Goal: Transaction & Acquisition: Purchase product/service

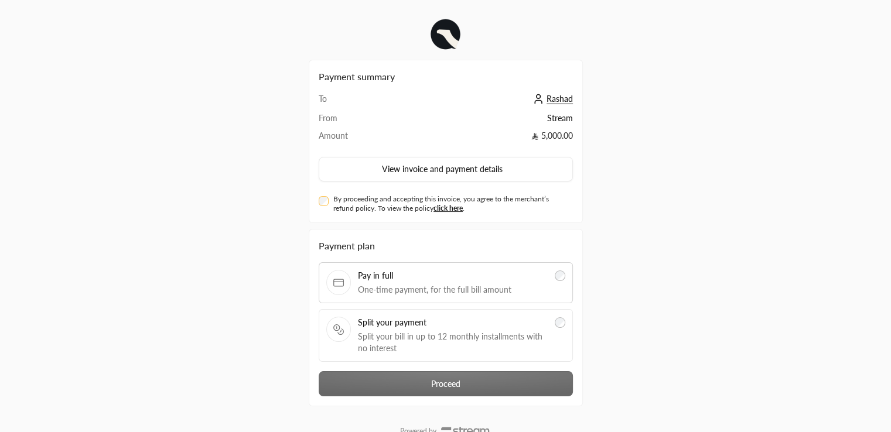
click at [554, 336] on label "Split your payment Split your bill in up to 12 monthly installments with no int…" at bounding box center [445, 335] width 239 height 37
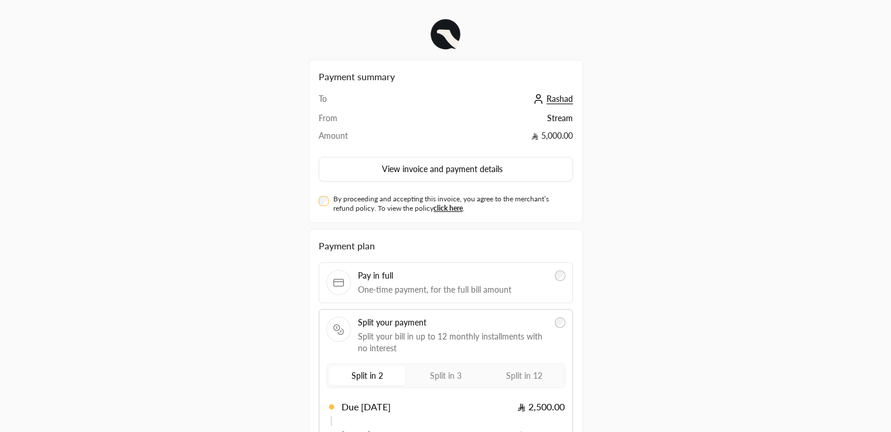
scroll to position [129, 0]
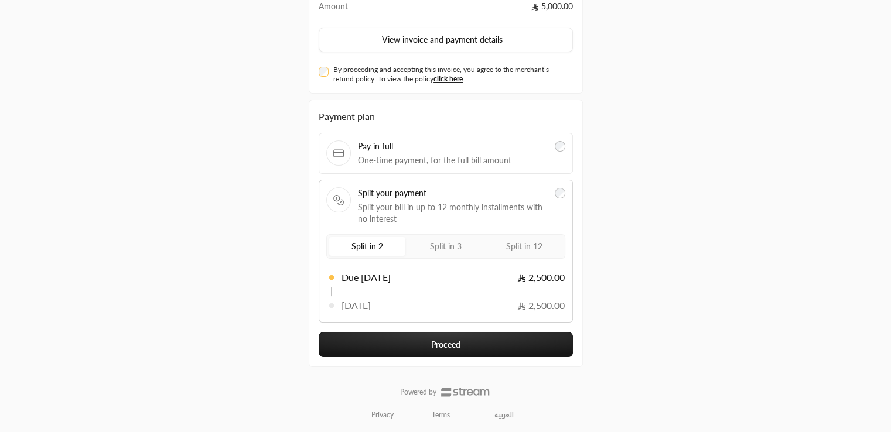
click at [497, 414] on link "العربية" at bounding box center [504, 415] width 32 height 19
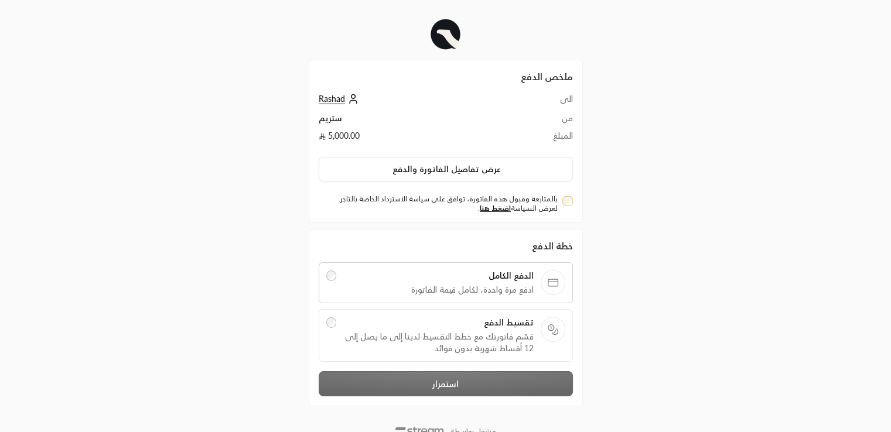
click at [329, 100] on span "Rashad" at bounding box center [332, 99] width 26 height 11
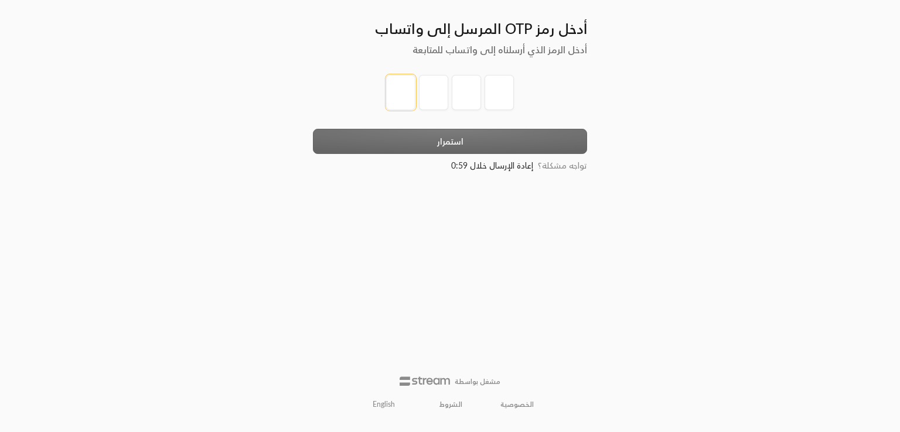
click at [404, 101] on input "tel" at bounding box center [400, 92] width 29 height 35
type input "1"
type input "2"
type input "3"
type input "4"
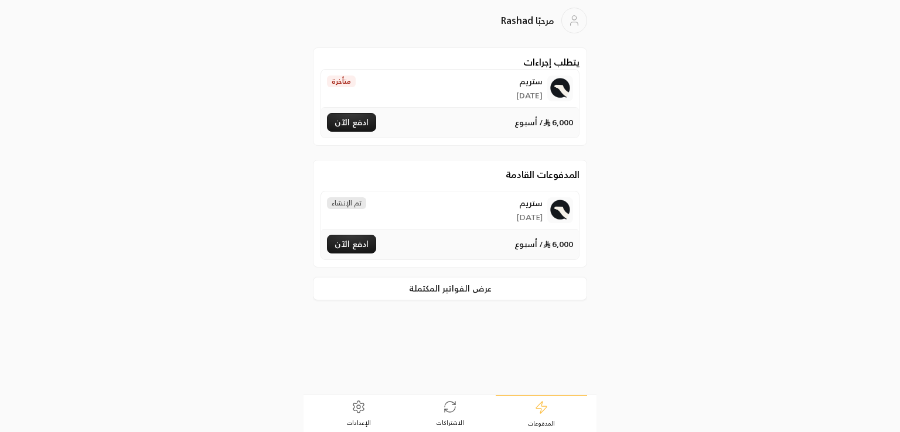
click at [356, 415] on link "الإعدادات" at bounding box center [358, 413] width 91 height 36
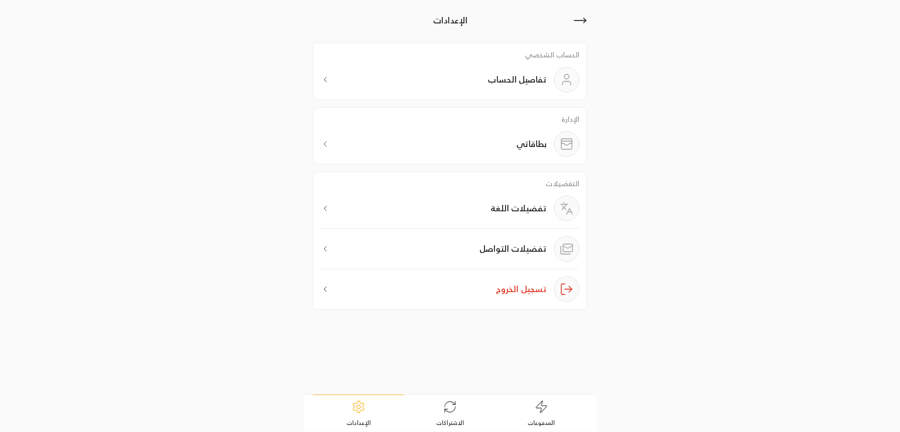
click at [465, 214] on div "تفضيلات اللغة" at bounding box center [449, 212] width 259 height 33
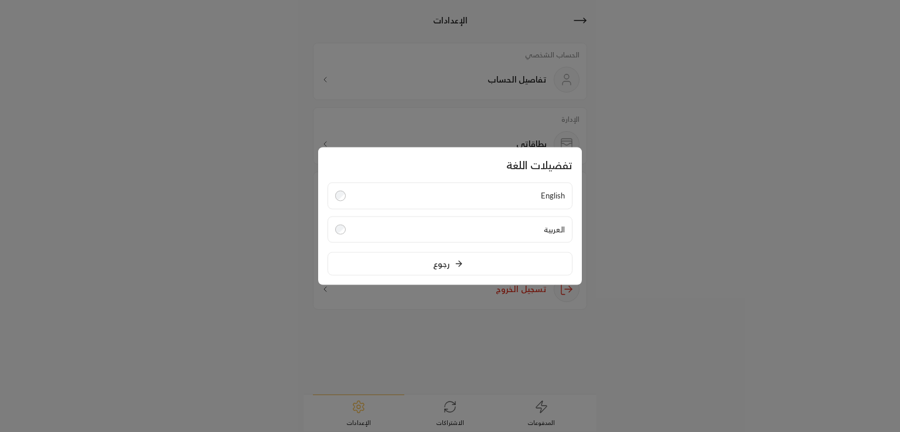
click at [571, 350] on div at bounding box center [450, 216] width 900 height 432
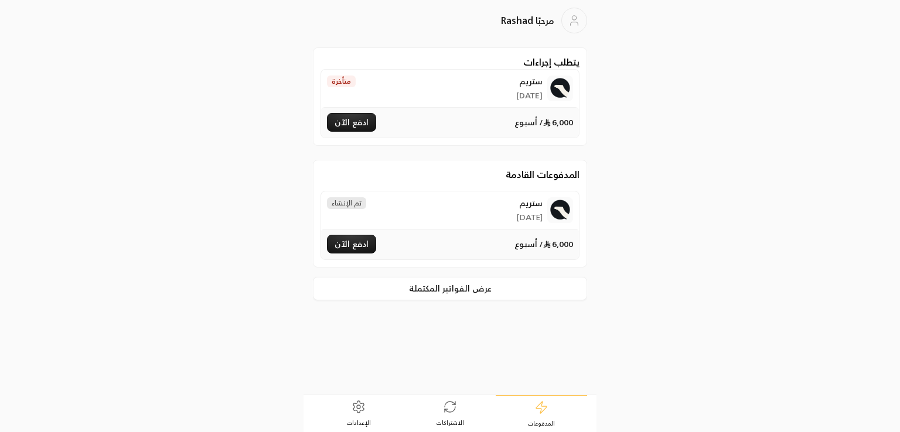
click at [343, 244] on button "ادفع الآن" at bounding box center [351, 244] width 49 height 19
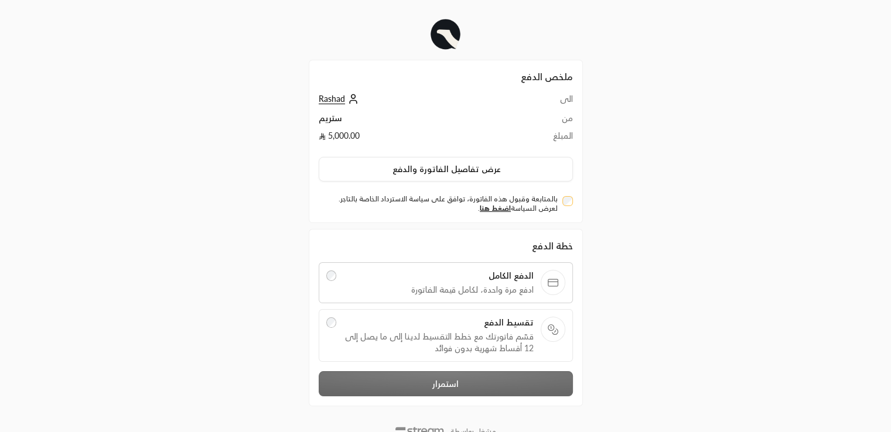
click at [389, 333] on span "قسّم فاتورتك مع خطط التقسيط لدينا إلى ما يصل إلى 12 أقساط شهرية بدون فوائد" at bounding box center [438, 342] width 190 height 23
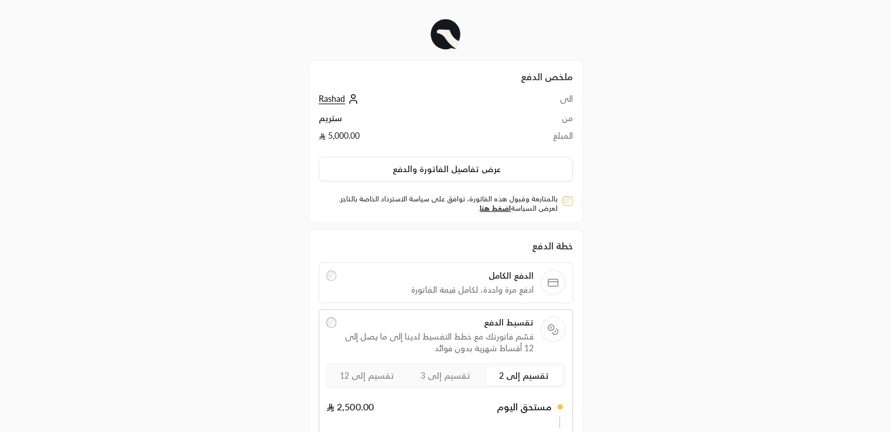
scroll to position [134, 0]
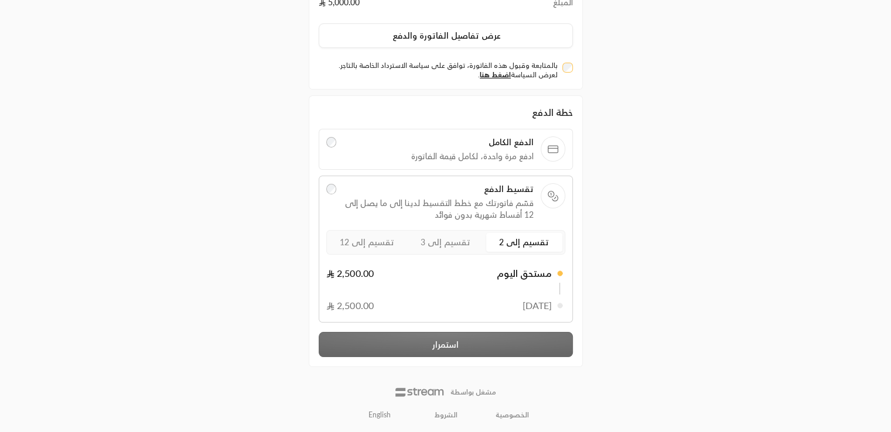
click at [431, 243] on span "تقسيم إلى 3" at bounding box center [446, 242] width 50 height 10
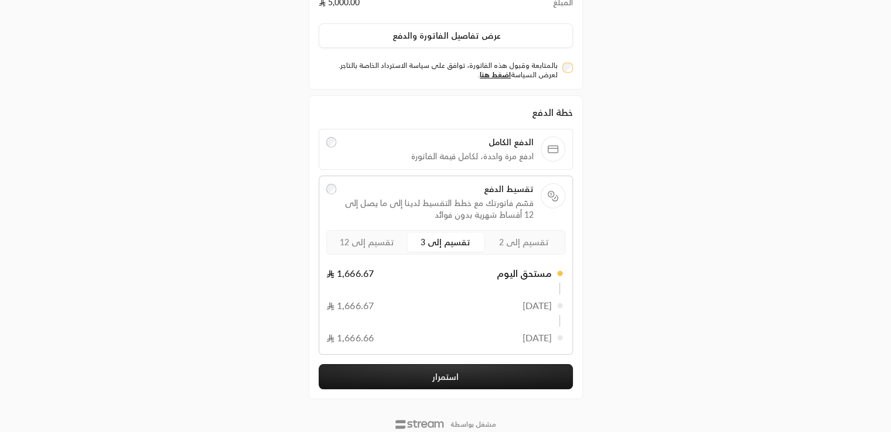
click at [514, 249] on label "تقسيم إلى 2" at bounding box center [524, 242] width 76 height 19
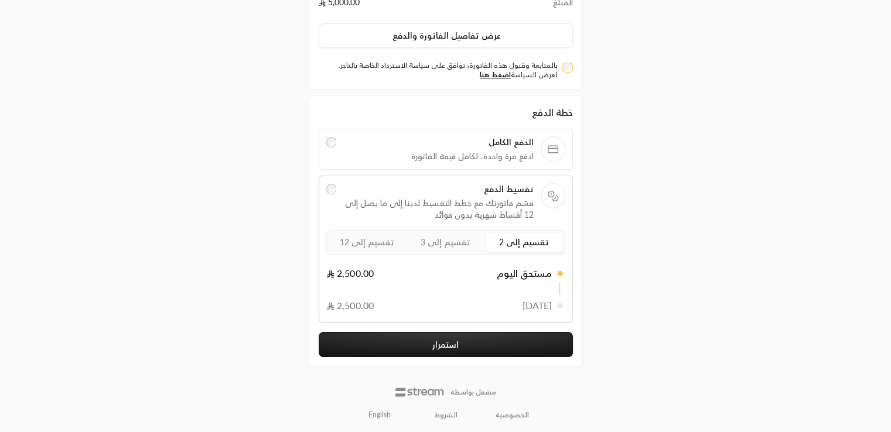
click at [474, 341] on button "استمرار" at bounding box center [446, 344] width 254 height 25
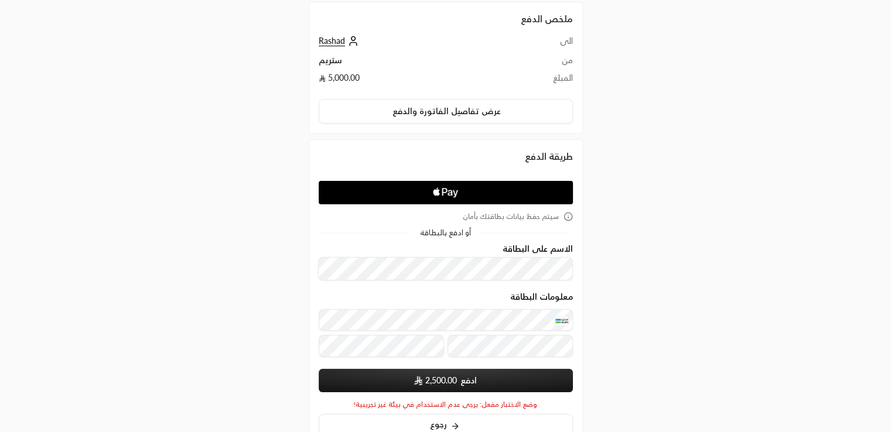
scroll to position [56, 0]
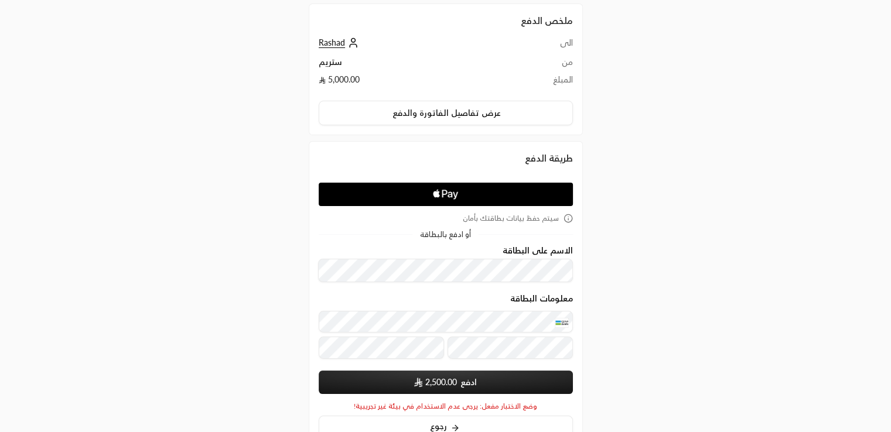
click at [420, 382] on img "submit" at bounding box center [418, 382] width 8 height 9
